Goal: Use online tool/utility: Utilize a website feature to perform a specific function

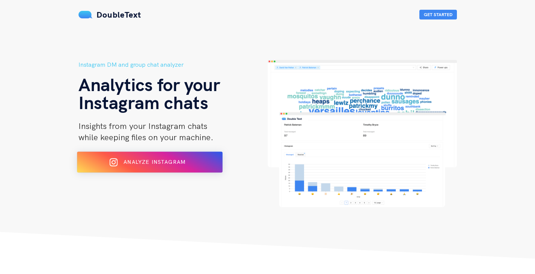
click at [161, 167] on div "Analyze Instagram" at bounding box center [149, 162] width 119 height 12
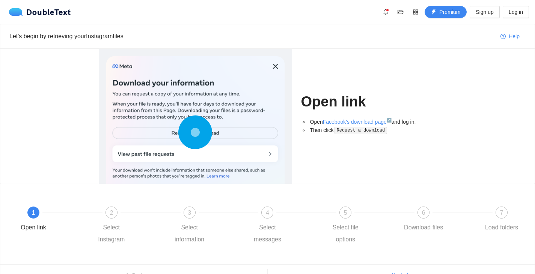
scroll to position [41, 0]
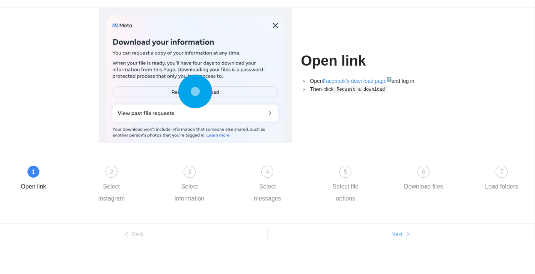
click at [394, 237] on span "Next" at bounding box center [396, 234] width 11 height 8
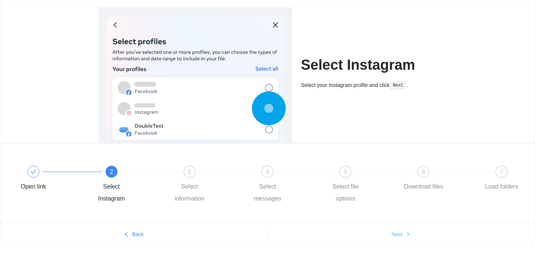
click at [394, 237] on span "Next" at bounding box center [396, 234] width 11 height 8
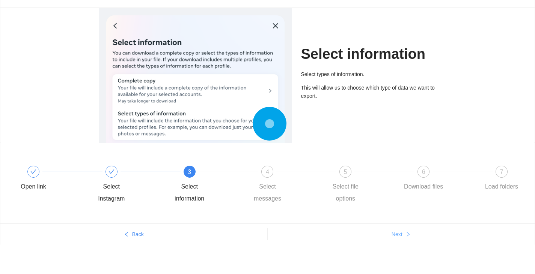
click at [394, 237] on span "Next" at bounding box center [396, 234] width 11 height 8
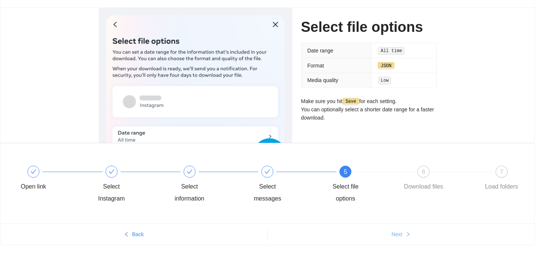
click at [394, 237] on span "Next" at bounding box center [396, 234] width 11 height 8
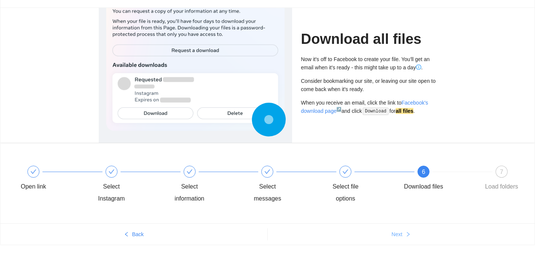
click at [394, 237] on span "Next" at bounding box center [396, 234] width 11 height 8
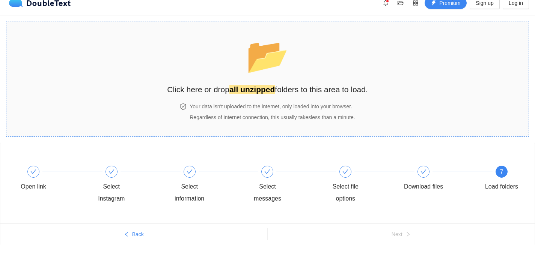
scroll to position [0, 0]
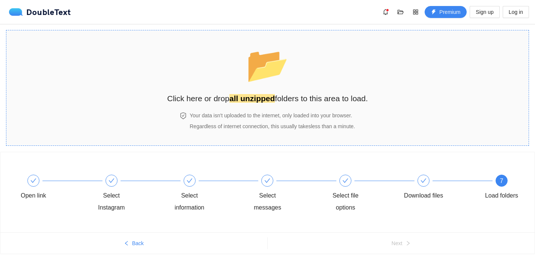
click at [310, 96] on h2 "Click here or drop all unzipped folders to this area to load." at bounding box center [267, 98] width 201 height 12
click at [148, 247] on button "Back" at bounding box center [133, 244] width 267 height 12
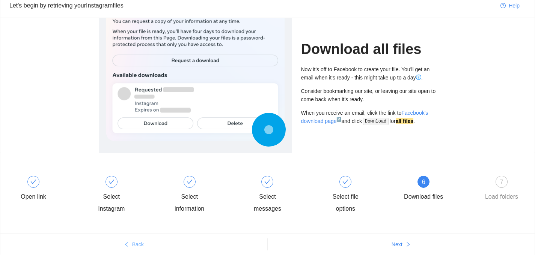
scroll to position [41, 0]
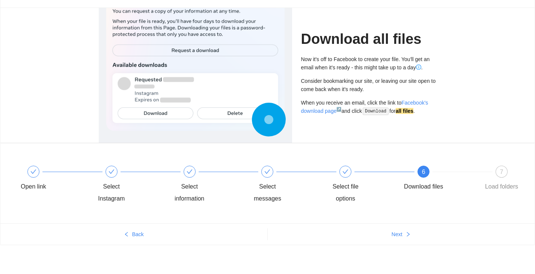
click at [384, 241] on ul "Back Next" at bounding box center [267, 234] width 534 height 21
click at [403, 241] on ul "Back Next" at bounding box center [267, 234] width 534 height 21
click at [402, 237] on span "Next" at bounding box center [396, 234] width 11 height 8
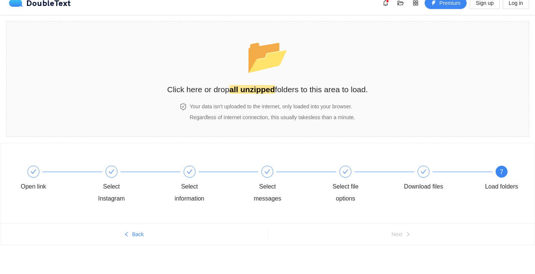
scroll to position [9, 0]
click at [252, 87] on strong "all unzipped" at bounding box center [251, 89] width 45 height 9
